Goal: Information Seeking & Learning: Understand process/instructions

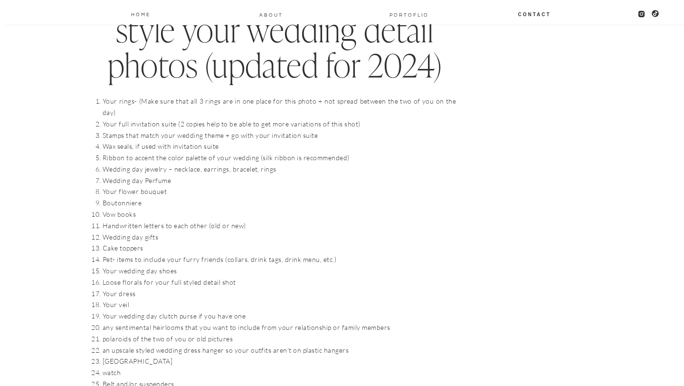
scroll to position [982, 0]
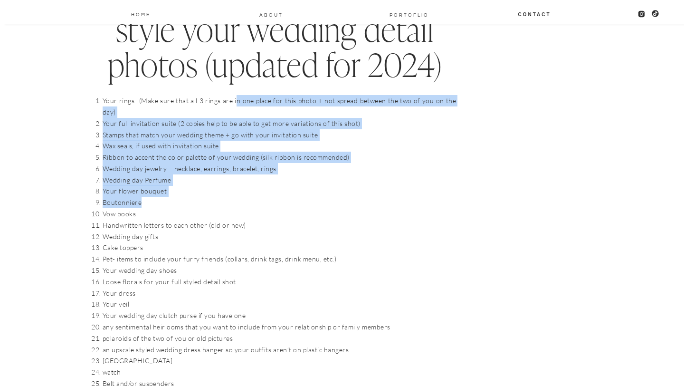
drag, startPoint x: 232, startPoint y: 105, endPoint x: 232, endPoint y: 195, distance: 89.8
click at [232, 195] on ol "Your rings- (Make sure that all 3 rings are in one place for this photo + not s…" at bounding box center [280, 281] width 354 height 373
click at [232, 197] on li "Boutonniere" at bounding box center [280, 202] width 354 height 11
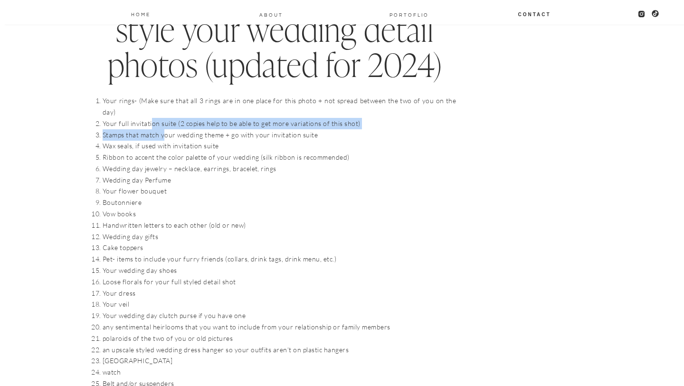
drag, startPoint x: 151, startPoint y: 109, endPoint x: 165, endPoint y: 120, distance: 17.7
click at [165, 120] on ol "Your rings- (Make sure that all 3 rings are in one place for this photo + not s…" at bounding box center [280, 281] width 354 height 373
click at [211, 118] on li "Your full invitation suite (2 copies help to be able to get more variations of …" at bounding box center [280, 123] width 354 height 11
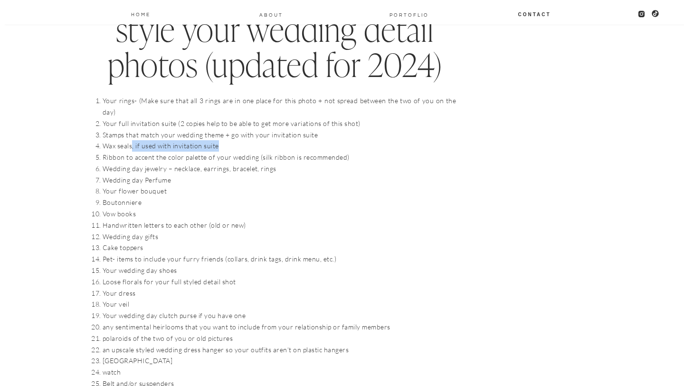
drag, startPoint x: 132, startPoint y: 129, endPoint x: 227, endPoint y: 137, distance: 95.4
click at [227, 140] on li "Wax seals, if used with invitation suite" at bounding box center [280, 145] width 354 height 11
drag, startPoint x: 230, startPoint y: 127, endPoint x: 200, endPoint y: 124, distance: 30.1
click at [200, 129] on li "Stamps that match your wedding theme + go with your invitation suite" at bounding box center [280, 134] width 354 height 11
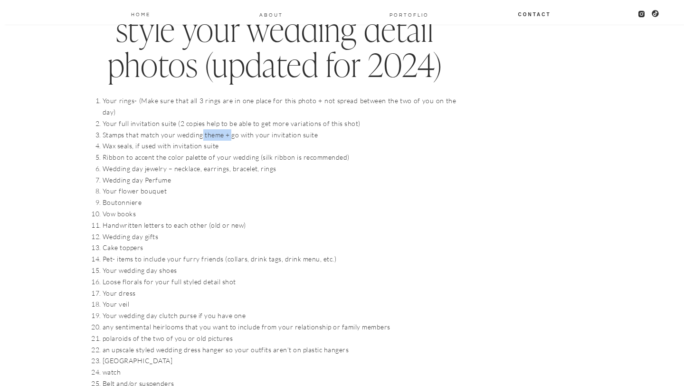
click at [200, 129] on li "Stamps that match your wedding theme + go with your invitation suite" at bounding box center [280, 134] width 354 height 11
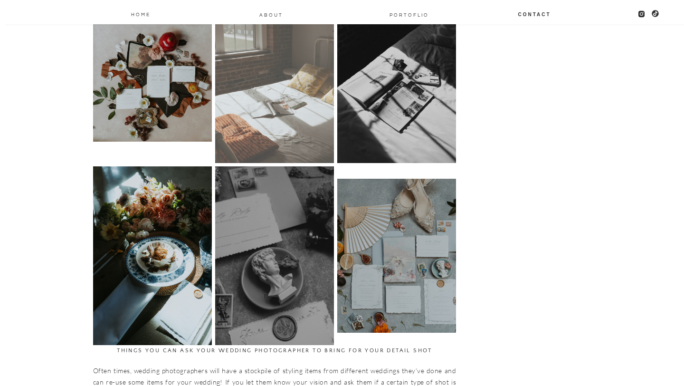
scroll to position [1604, 0]
